Goal: Task Accomplishment & Management: Complete application form

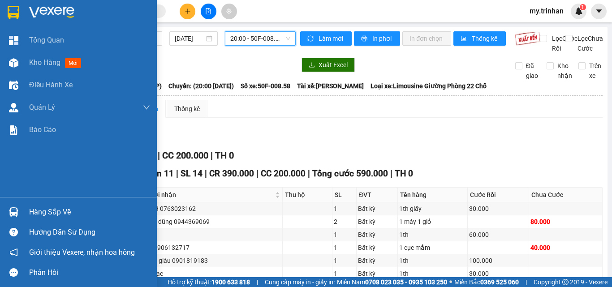
scroll to position [160, 0]
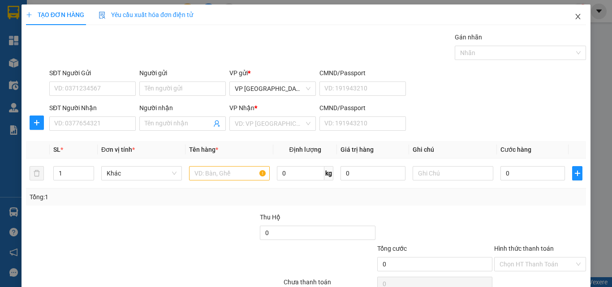
click at [576, 16] on icon "close" at bounding box center [578, 16] width 5 height 5
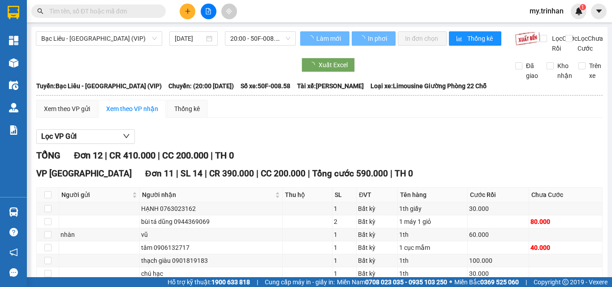
type input "05/09/2023"
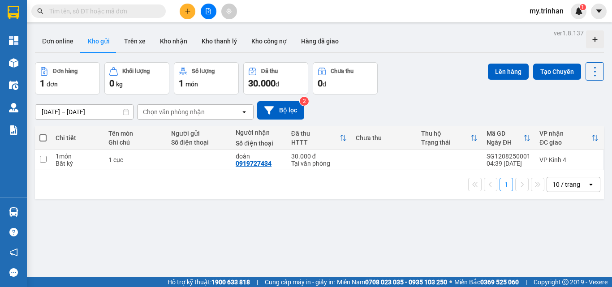
click at [209, 11] on icon "file-add" at bounding box center [208, 11] width 6 height 6
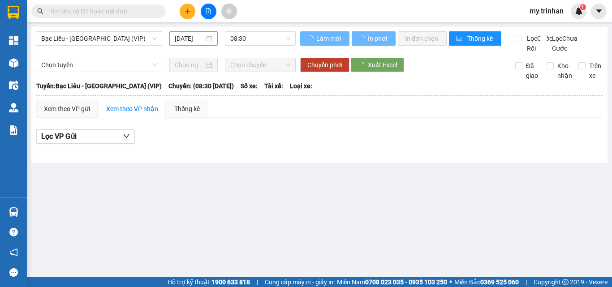
click at [191, 41] on input "12/08/2025" at bounding box center [190, 39] width 30 height 10
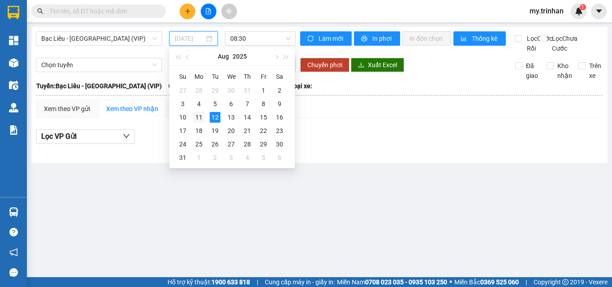
click at [198, 119] on div "11" at bounding box center [199, 117] width 11 height 11
type input "11/08/2025"
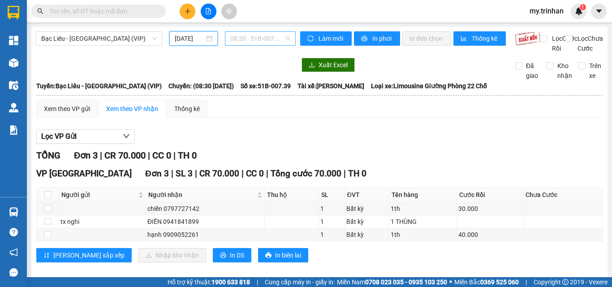
click at [250, 41] on span "08:30 - 51B-007.39" at bounding box center [260, 38] width 60 height 13
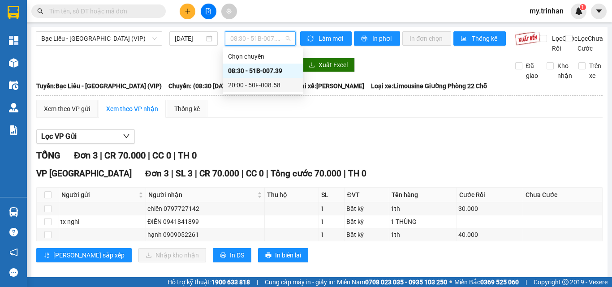
click at [243, 82] on div "20:00 - 50F-008.58" at bounding box center [263, 85] width 70 height 10
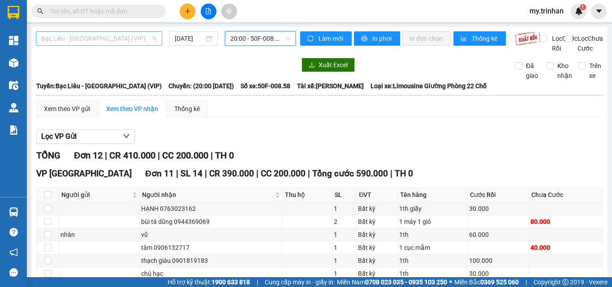
click at [90, 34] on span "Bạc Liêu - Sài Gòn (VIP)" at bounding box center [99, 38] width 116 height 13
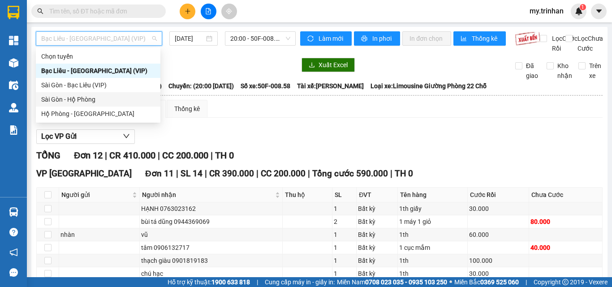
click at [70, 101] on div "Sài Gòn - Hộ Phòng" at bounding box center [98, 100] width 114 height 10
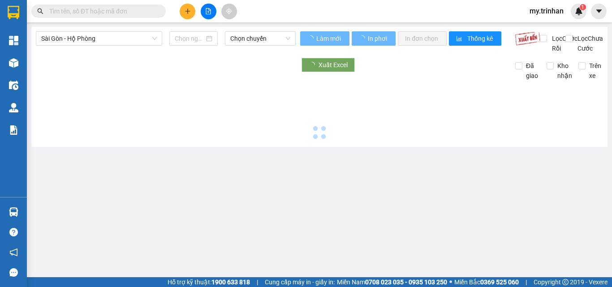
type input "12/08/2025"
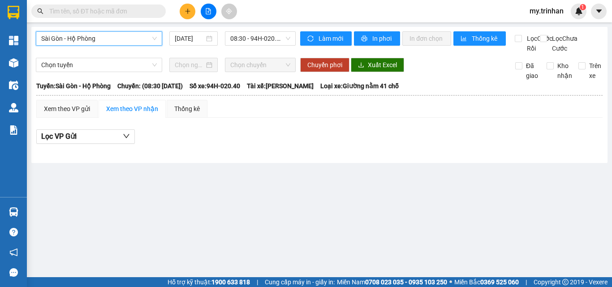
click at [127, 42] on span "Sài Gòn - Hộ Phòng" at bounding box center [99, 38] width 116 height 13
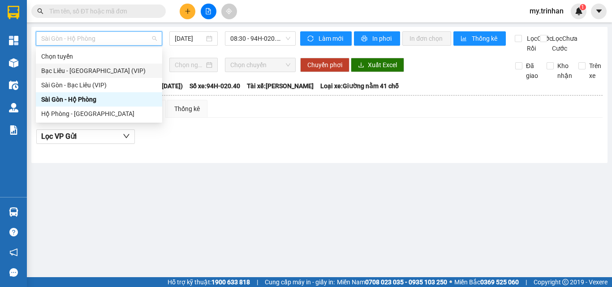
click at [109, 74] on div "Bạc Liêu - Sài Gòn (VIP)" at bounding box center [99, 71] width 116 height 10
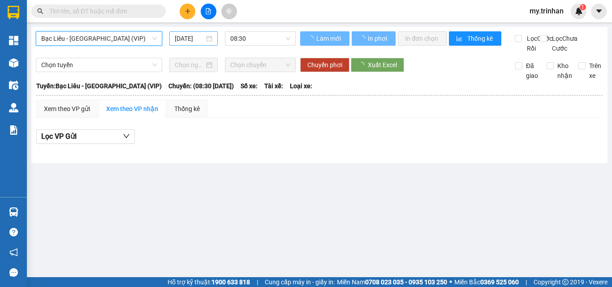
click at [195, 37] on input "12/08/2025" at bounding box center [190, 39] width 30 height 10
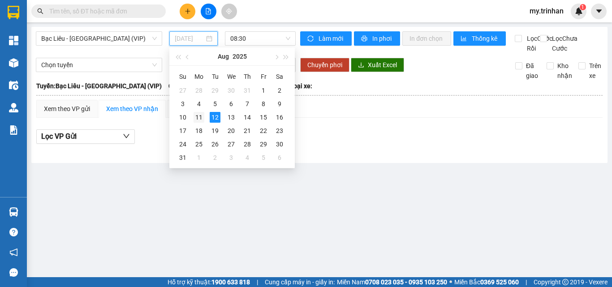
click at [197, 113] on div "11" at bounding box center [199, 117] width 11 height 11
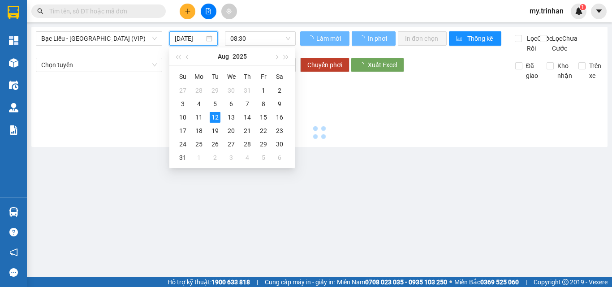
type input "11/08/2025"
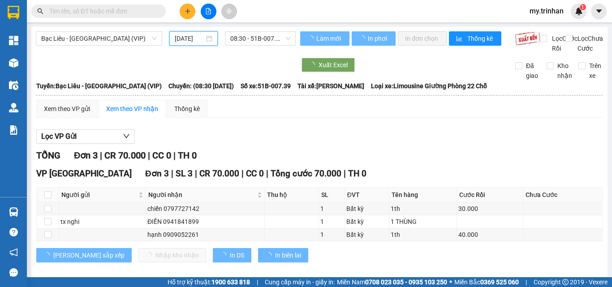
click at [247, 40] on span "08:30 - 51B-007.39" at bounding box center [260, 38] width 60 height 13
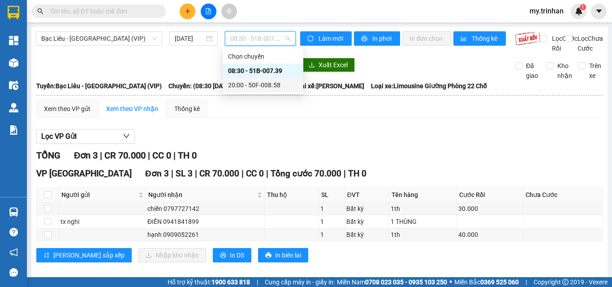
click at [243, 85] on div "20:00 - 50F-008.58" at bounding box center [263, 85] width 70 height 10
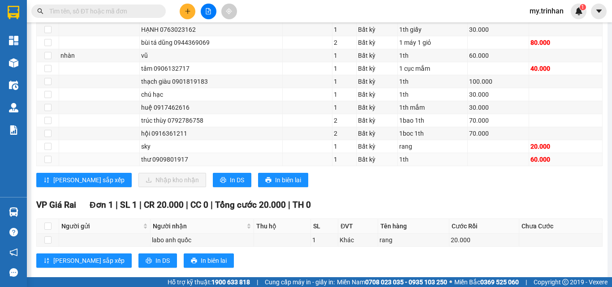
scroll to position [134, 0]
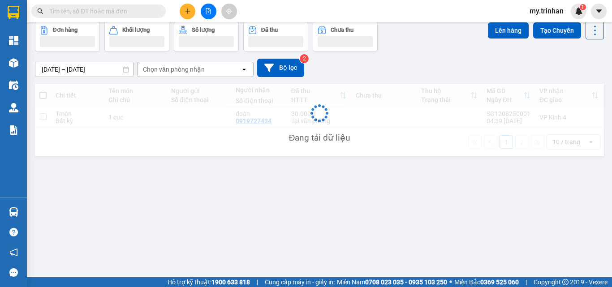
scroll to position [41, 0]
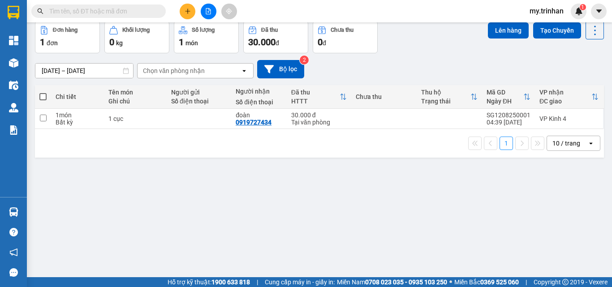
click at [333, 68] on div "10/08/2025 – 12/08/2025 Press the down arrow key to interact with the calendar …" at bounding box center [319, 69] width 569 height 18
click at [336, 68] on div "10/08/2025 – 12/08/2025 Press the down arrow key to interact with the calendar …" at bounding box center [319, 69] width 569 height 18
click at [190, 12] on icon "plus" at bounding box center [188, 11] width 6 height 6
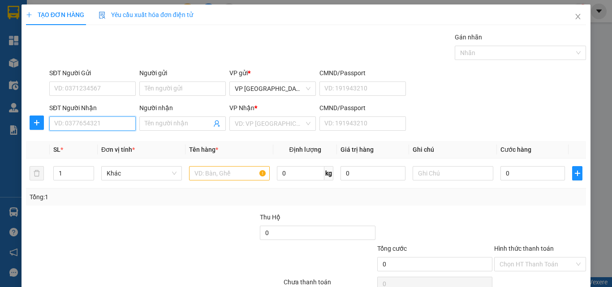
click at [104, 126] on input "SĐT Người Nhận" at bounding box center [92, 124] width 87 height 14
click at [104, 124] on input "952" at bounding box center [92, 124] width 87 height 14
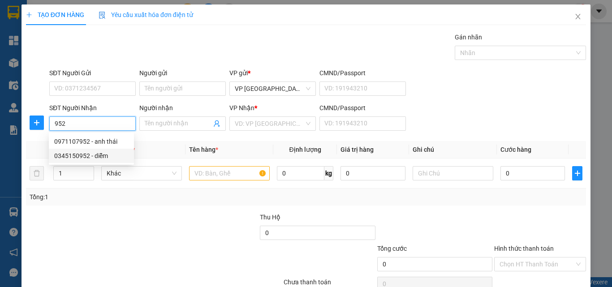
click at [109, 154] on div "0345150952 - diễm" at bounding box center [91, 156] width 74 height 10
type input "0345150952"
type input "diễm"
type input "100.000"
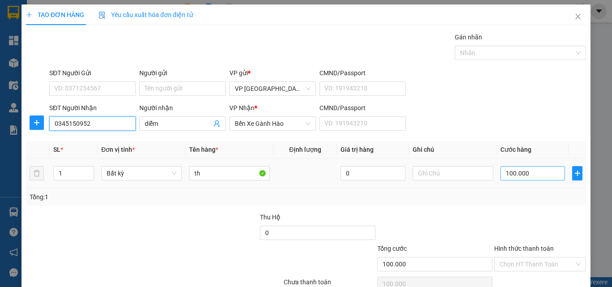
type input "0345150952"
click at [501, 175] on input "100.000" at bounding box center [533, 173] width 65 height 14
type input "7"
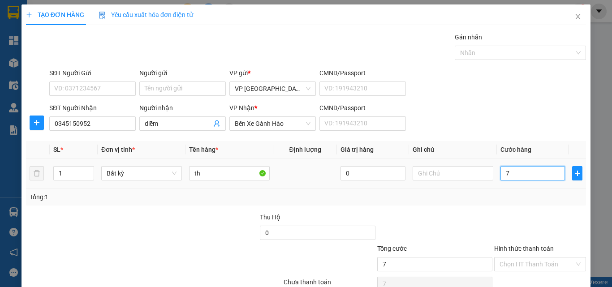
type input "70"
type input "70.000"
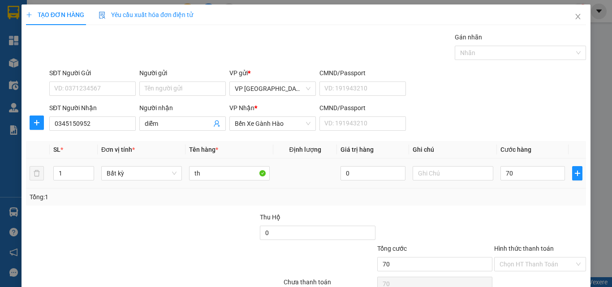
type input "70.000"
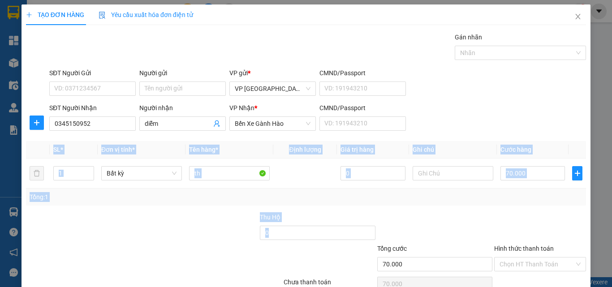
drag, startPoint x: 612, startPoint y: 195, endPoint x: 574, endPoint y: 240, distance: 58.9
click at [593, 235] on div "TẠO ĐƠN HÀNG Yêu cầu xuất hóa đơn điện tử Transit Pickup Surcharge Ids Transit …" at bounding box center [306, 143] width 612 height 287
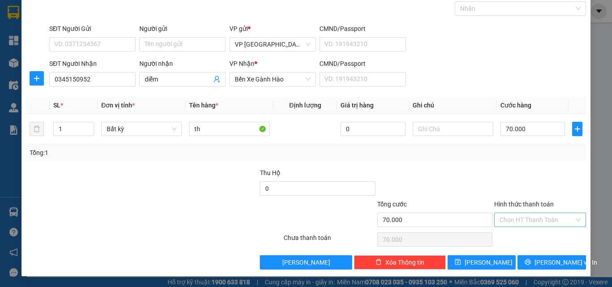
drag, startPoint x: 531, startPoint y: 220, endPoint x: 532, endPoint y: 226, distance: 7.0
click at [531, 220] on input "Hình thức thanh toán" at bounding box center [537, 219] width 75 height 13
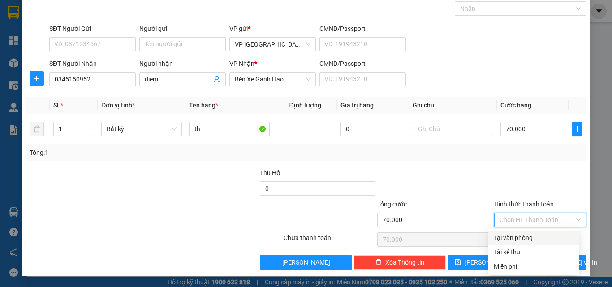
click at [533, 239] on div "Tại văn phòng" at bounding box center [534, 238] width 80 height 10
type input "0"
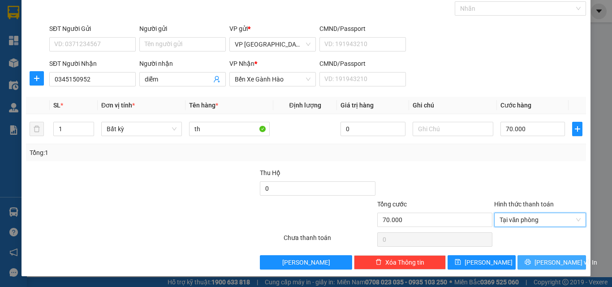
click at [536, 264] on button "Lưu và In" at bounding box center [552, 262] width 69 height 14
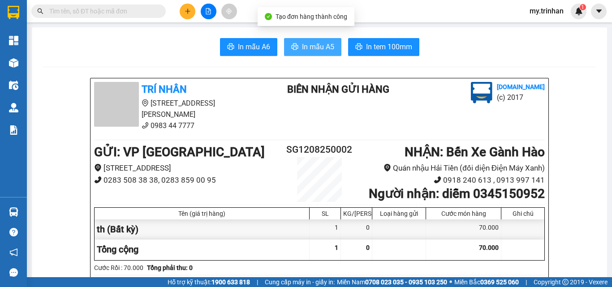
click at [307, 39] on button "In mẫu A5" at bounding box center [312, 47] width 57 height 18
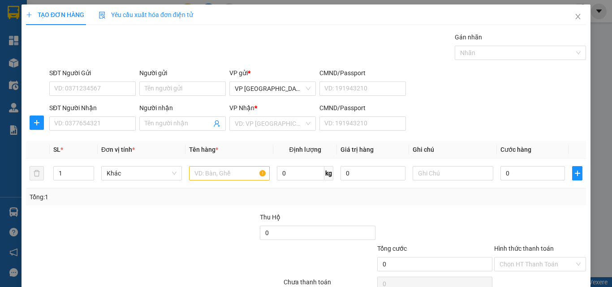
click at [454, 107] on div "SĐT Người Nhận VD: 0377654321 Người nhận Tên người nhận VP Nhận * VD: VP Sài Gò…" at bounding box center [318, 118] width 541 height 31
click at [451, 107] on div "SĐT Người Nhận VD: 0377654321 Người nhận Tên người nhận VP Nhận * VD: VP Sài Gò…" at bounding box center [318, 118] width 541 height 31
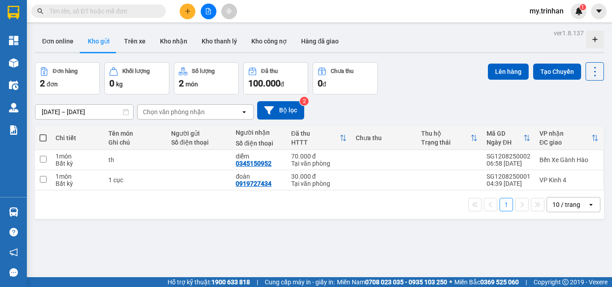
drag, startPoint x: 410, startPoint y: 88, endPoint x: 442, endPoint y: 76, distance: 33.9
click at [411, 88] on div "Đơn hàng 2 đơn Khối lượng 0 kg Số lượng 2 món Đã thu 100.000 đ Chưa thu 0 đ Lên…" at bounding box center [319, 78] width 569 height 32
